Goal: Task Accomplishment & Management: Use online tool/utility

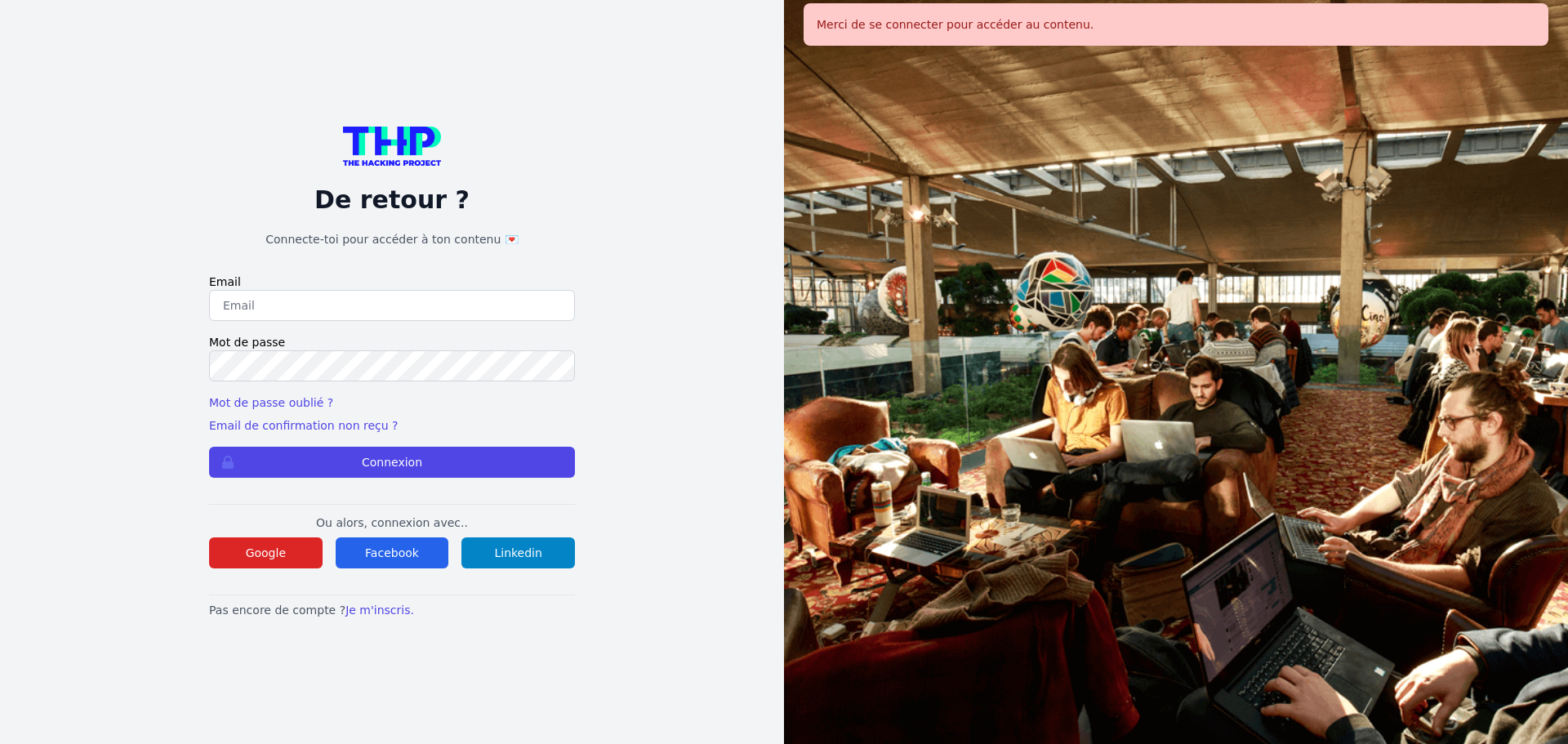
click at [371, 291] on input "email" at bounding box center [392, 305] width 366 height 31
type input "[EMAIL_ADDRESS][DOMAIN_NAME]"
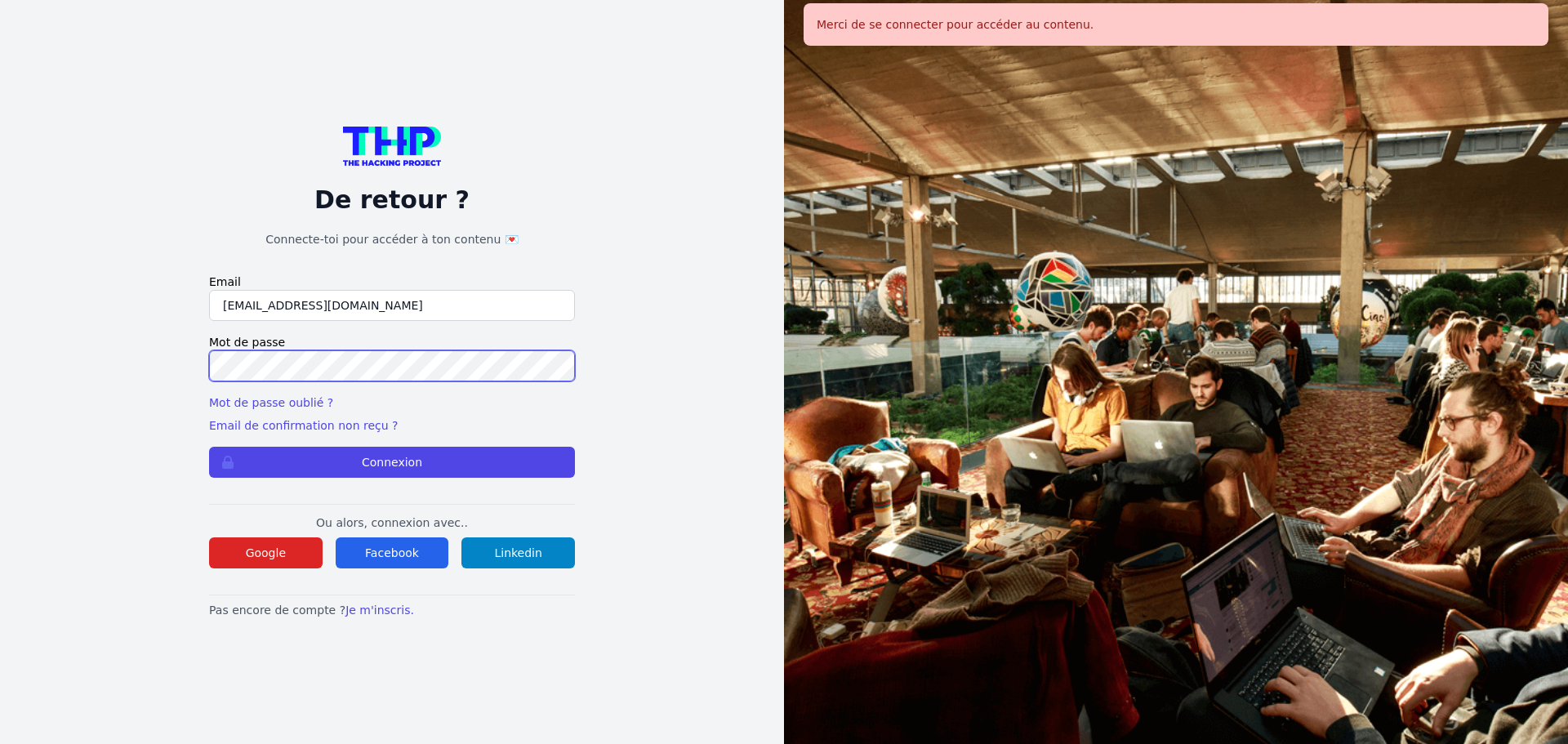
click at [209, 446] on button "Connexion" at bounding box center [392, 462] width 366 height 31
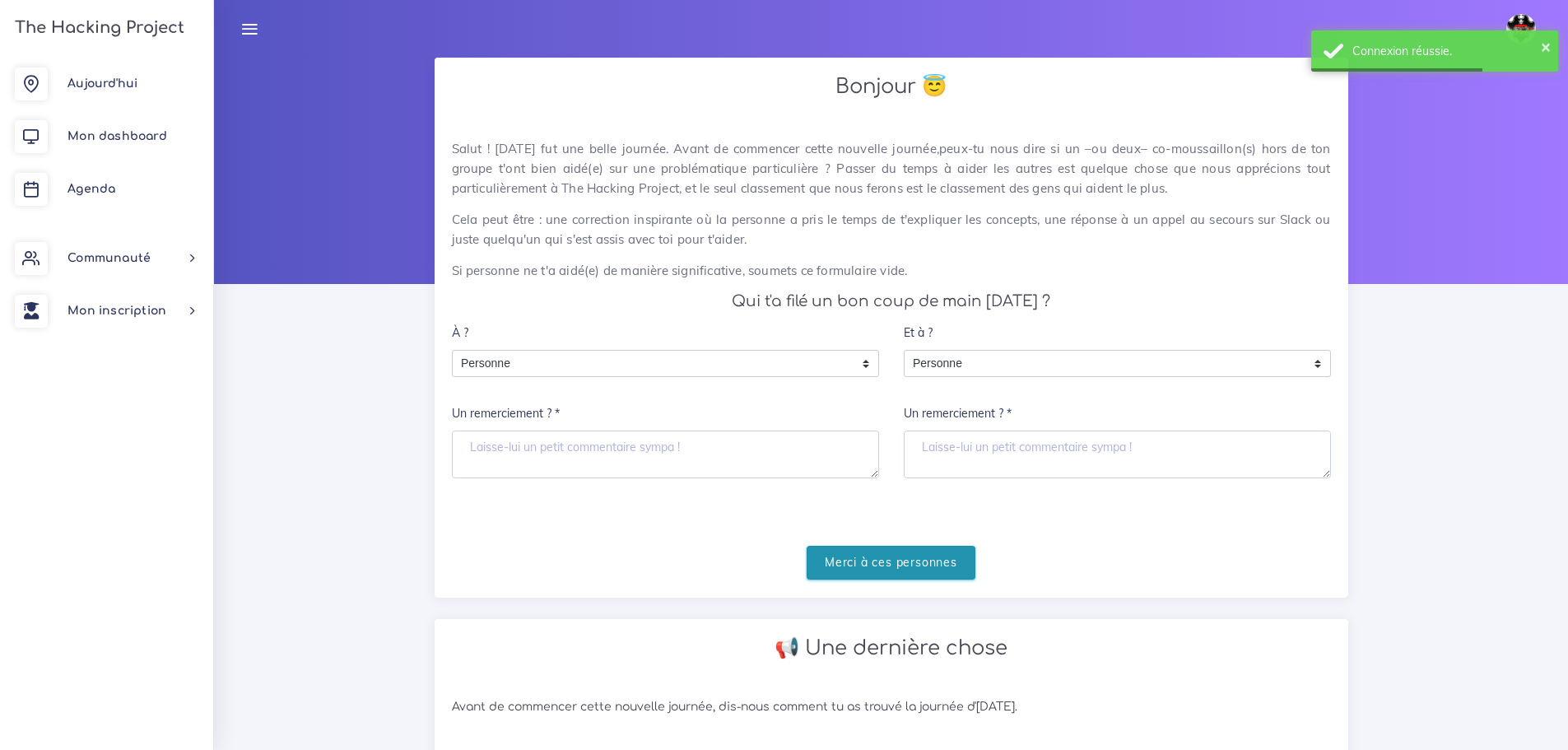
click at [852, 550] on input "Merci à ces personnes" at bounding box center [890, 562] width 168 height 34
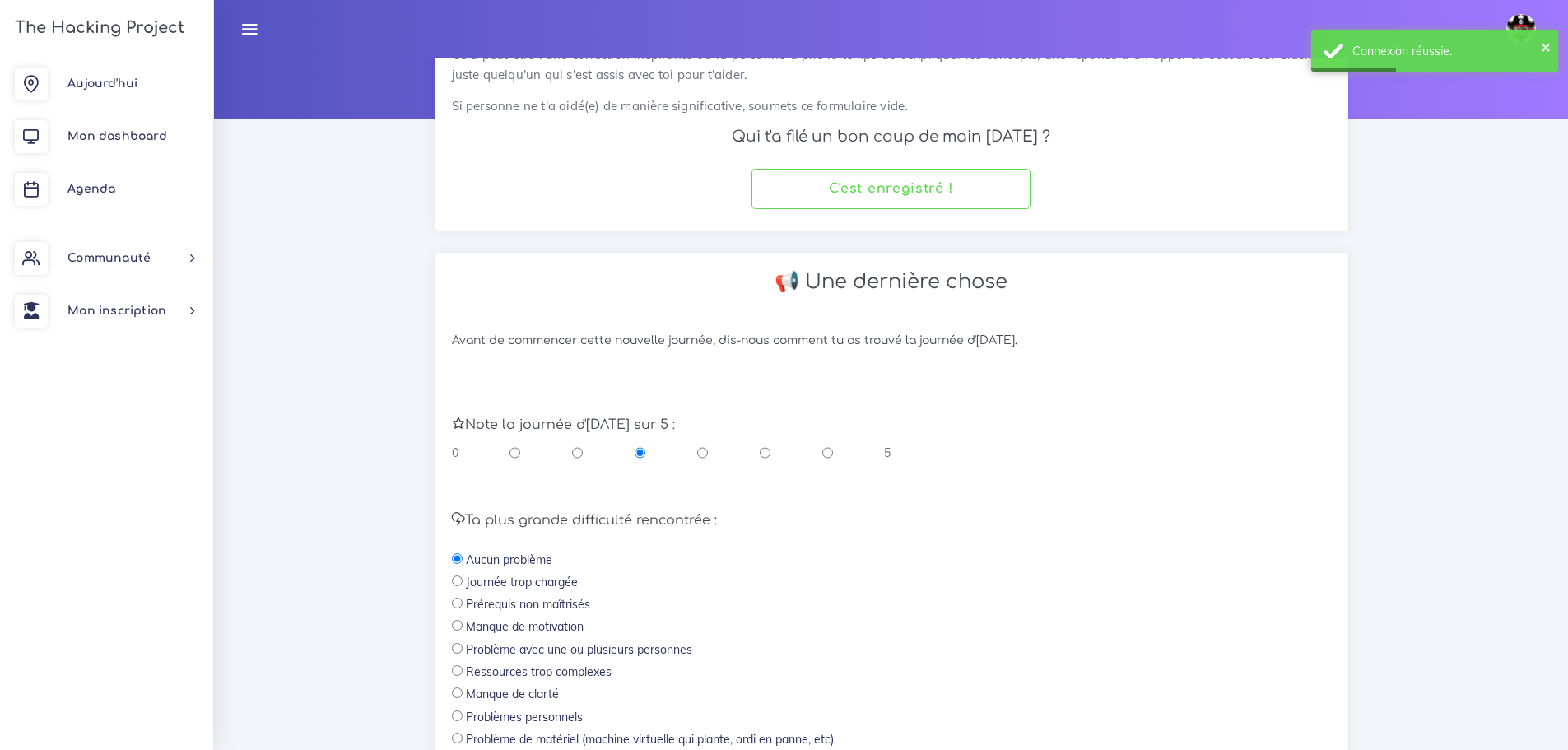
click at [765, 454] on input "radio" at bounding box center [765, 453] width 10 height 17
radio input "true"
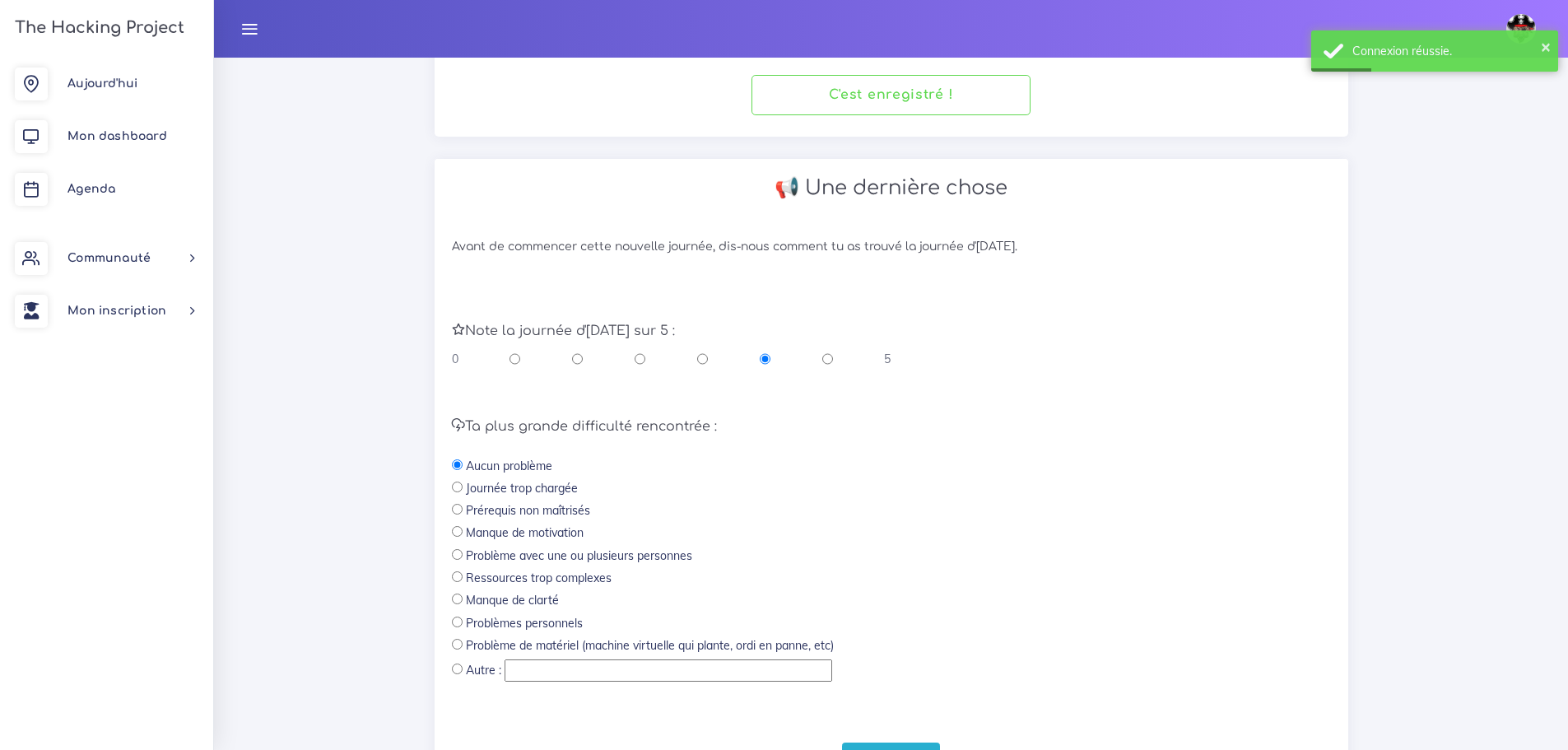
scroll to position [349, 0]
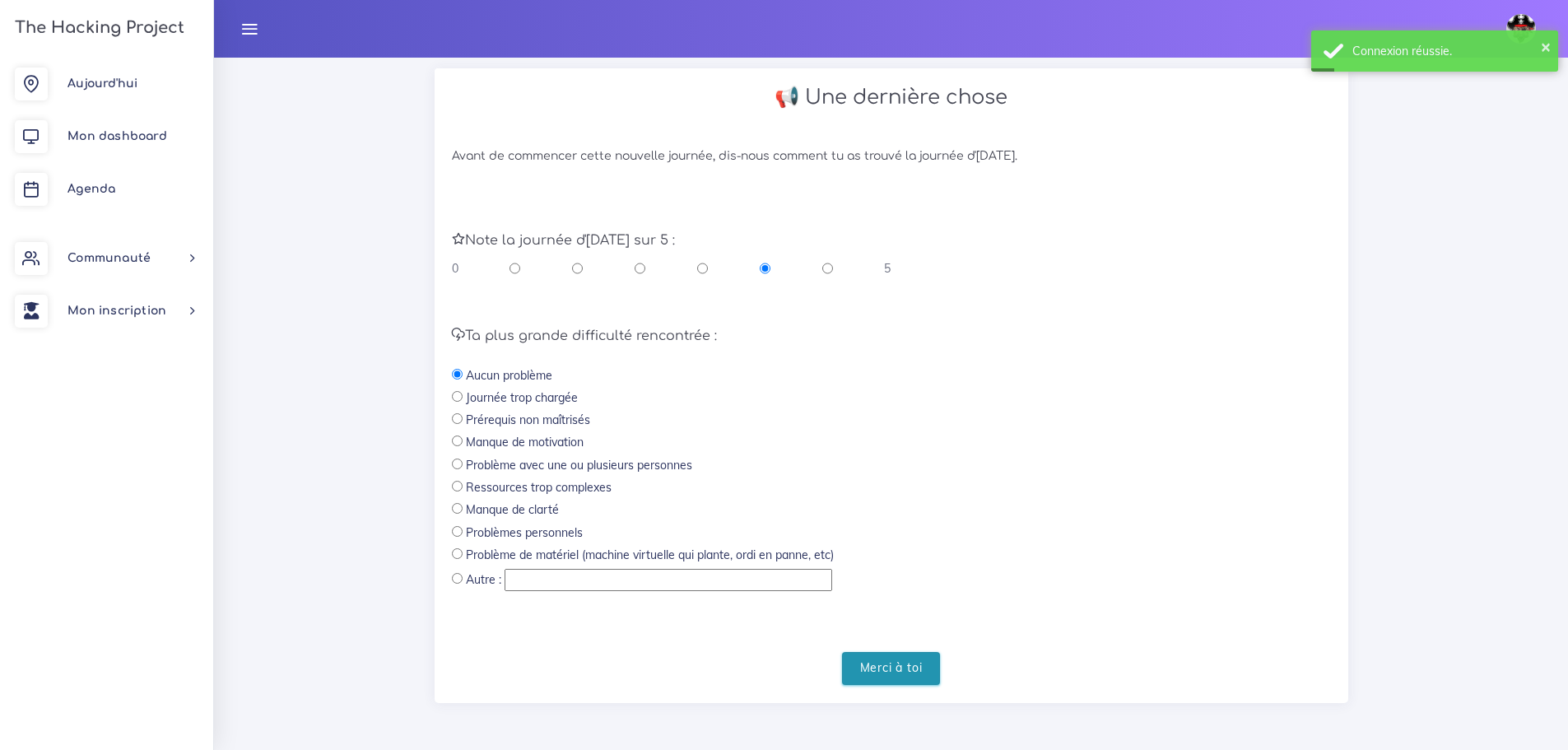
click at [890, 676] on input "Merci à toi" at bounding box center [891, 669] width 99 height 34
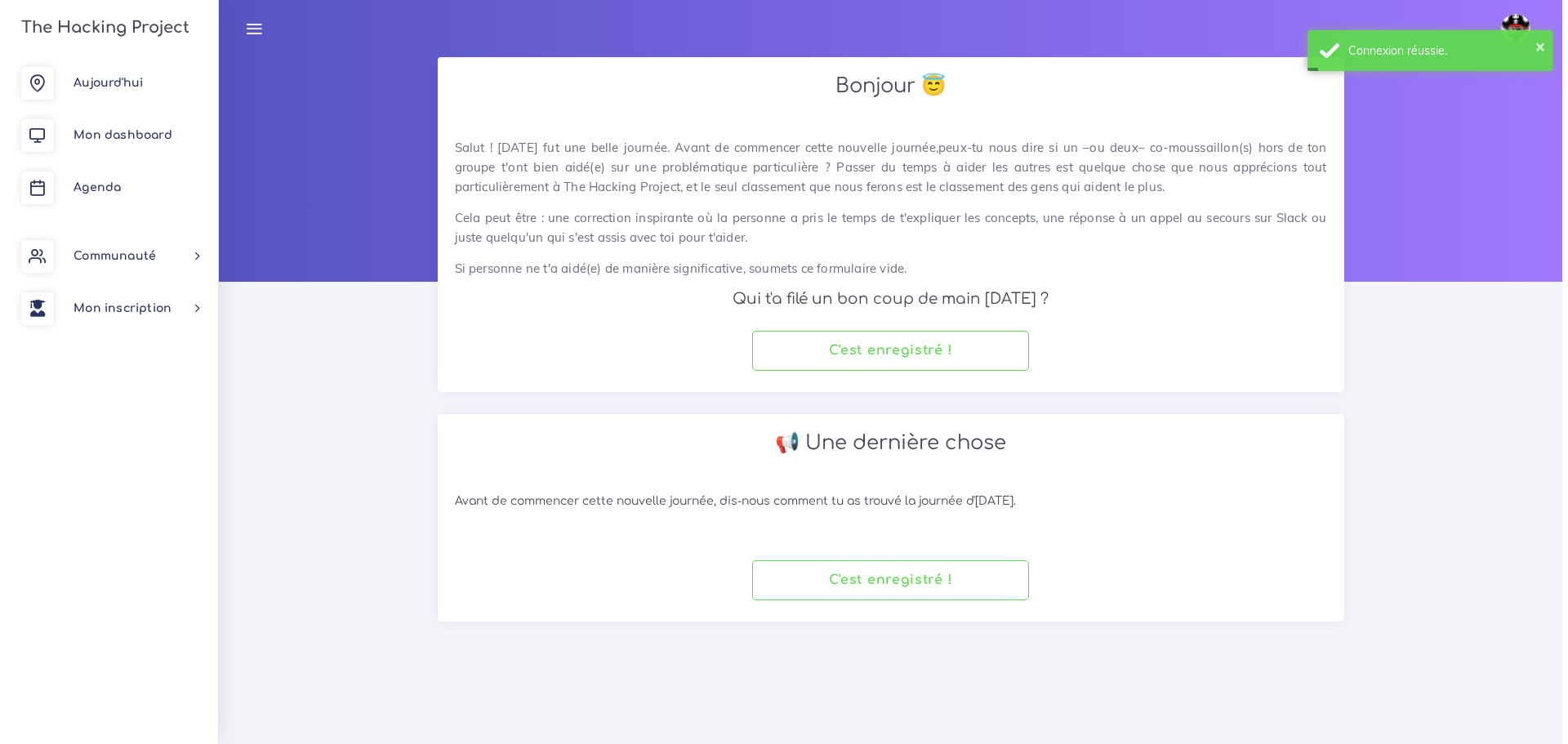
scroll to position [0, 0]
